Goal: Check status: Check status

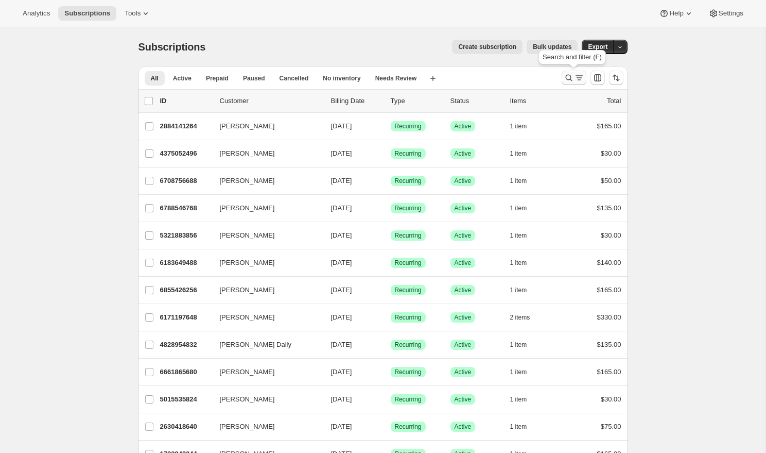
click at [575, 82] on icon "Search and filter results" at bounding box center [579, 78] width 10 height 10
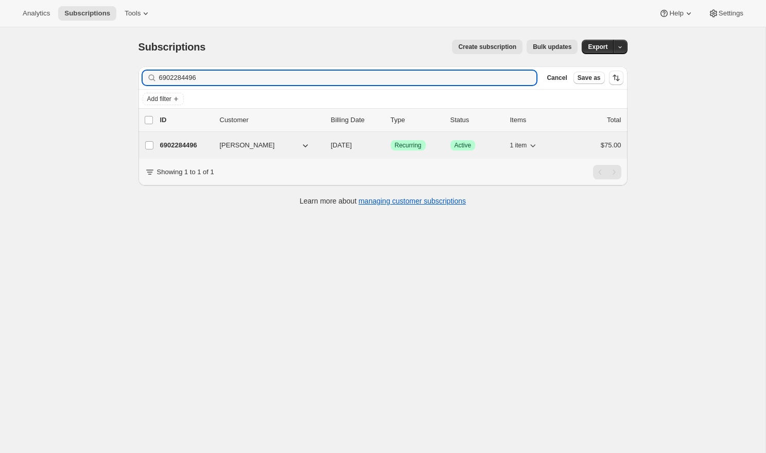
type input "6902284496"
click at [183, 146] on p "6902284496" at bounding box center [185, 145] width 51 height 10
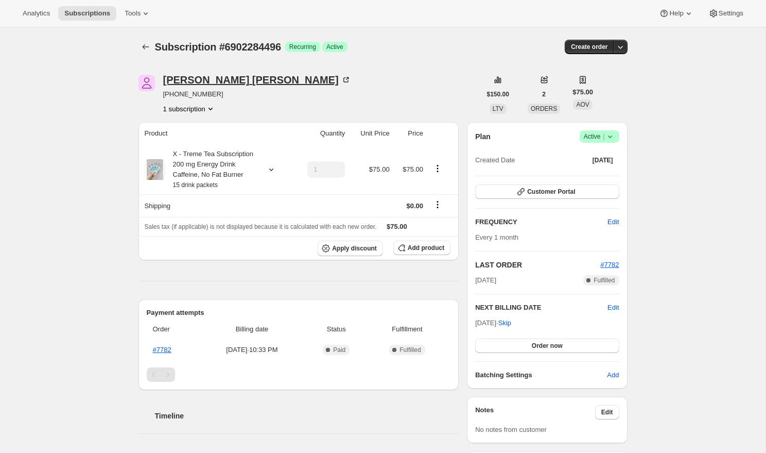
click at [192, 81] on div "[PERSON_NAME]" at bounding box center [257, 80] width 188 height 10
click at [217, 107] on div "1 subscription" at bounding box center [257, 109] width 188 height 10
click at [213, 108] on icon "Product actions" at bounding box center [210, 109] width 10 height 10
click at [122, 126] on div "Subscription #6902284496. This page is ready Subscription #6902284496 Success R…" at bounding box center [383, 375] width 766 height 697
click at [147, 48] on icon "Subscriptions" at bounding box center [146, 47] width 10 height 10
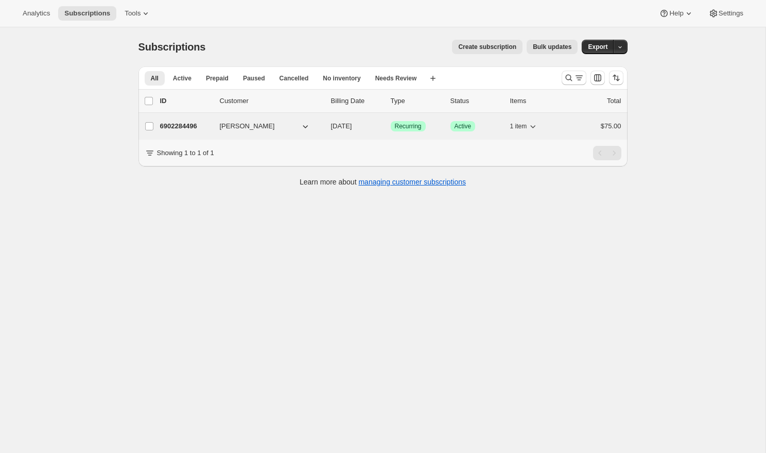
click at [304, 125] on icon "button" at bounding box center [305, 126] width 10 height 10
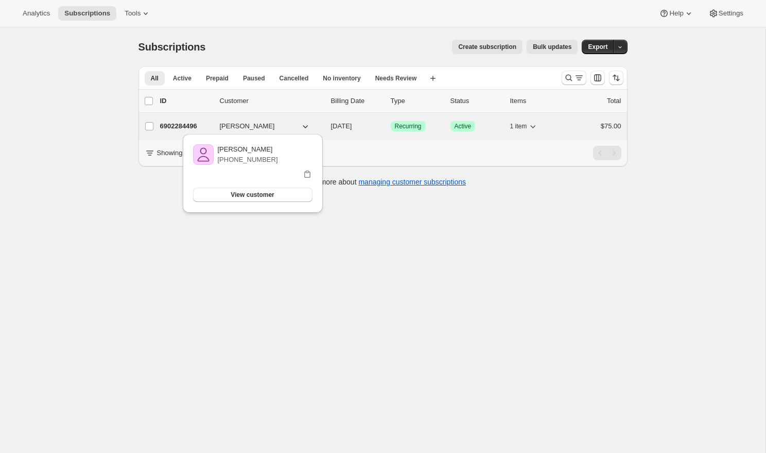
click at [304, 125] on icon "button" at bounding box center [305, 126] width 10 height 10
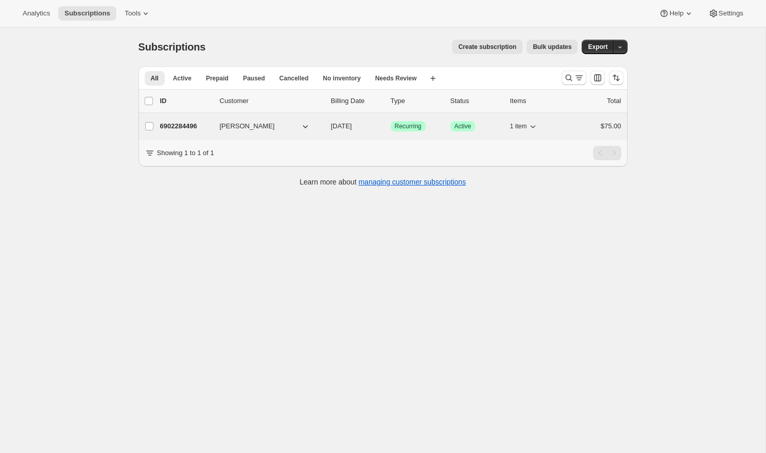
click at [244, 131] on span "[PERSON_NAME]" at bounding box center [247, 126] width 55 height 10
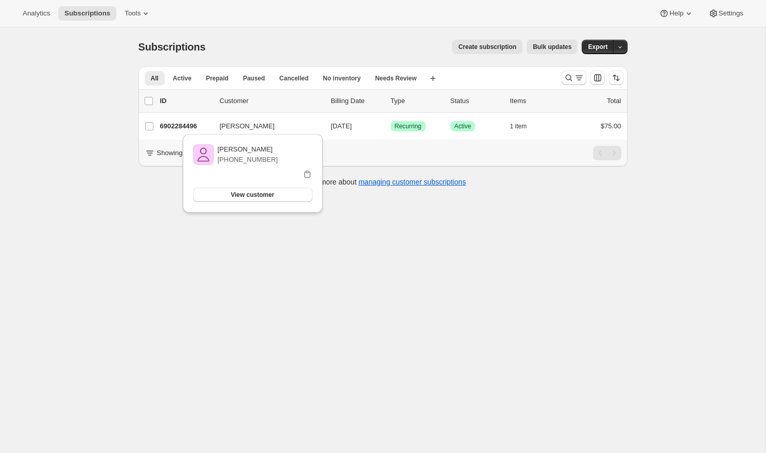
click at [182, 132] on div "[PERSON_NAME] [PHONE_NUMBER] View customer Email" at bounding box center [253, 176] width 148 height 90
